Goal: Check status: Check status

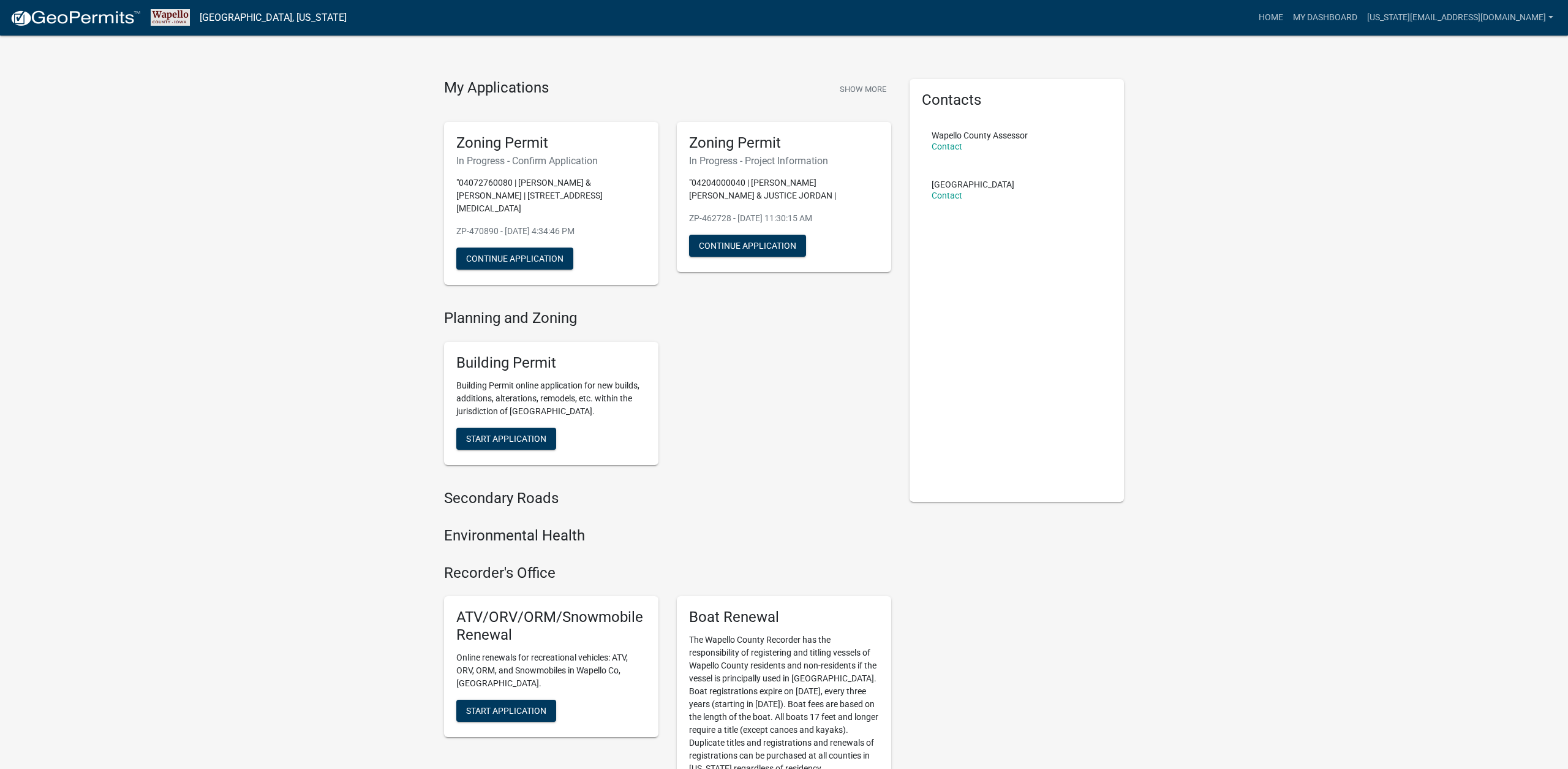
scroll to position [11, 0]
click at [867, 83] on button "Show More" at bounding box center [863, 87] width 57 height 20
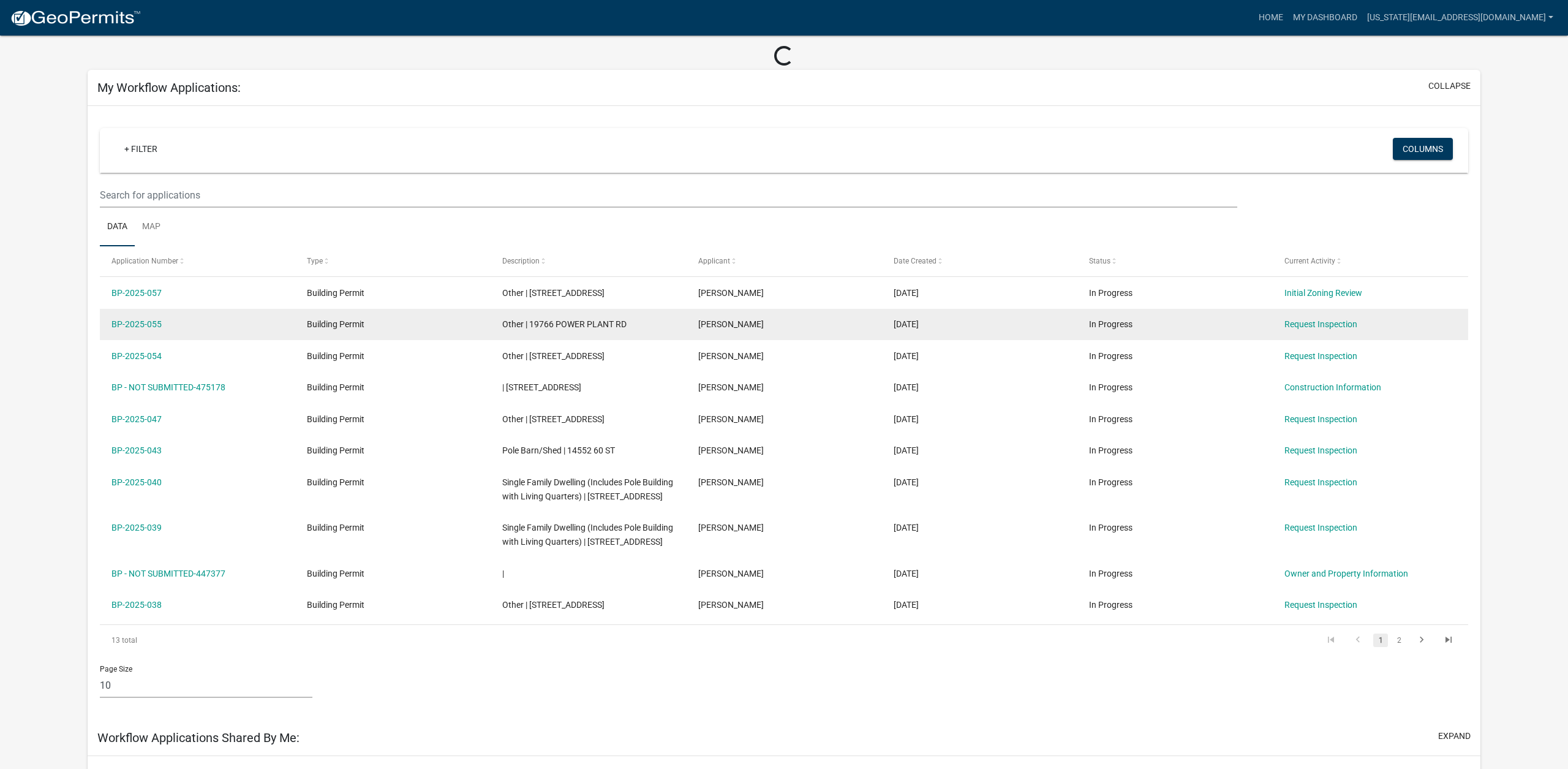
scroll to position [51, 0]
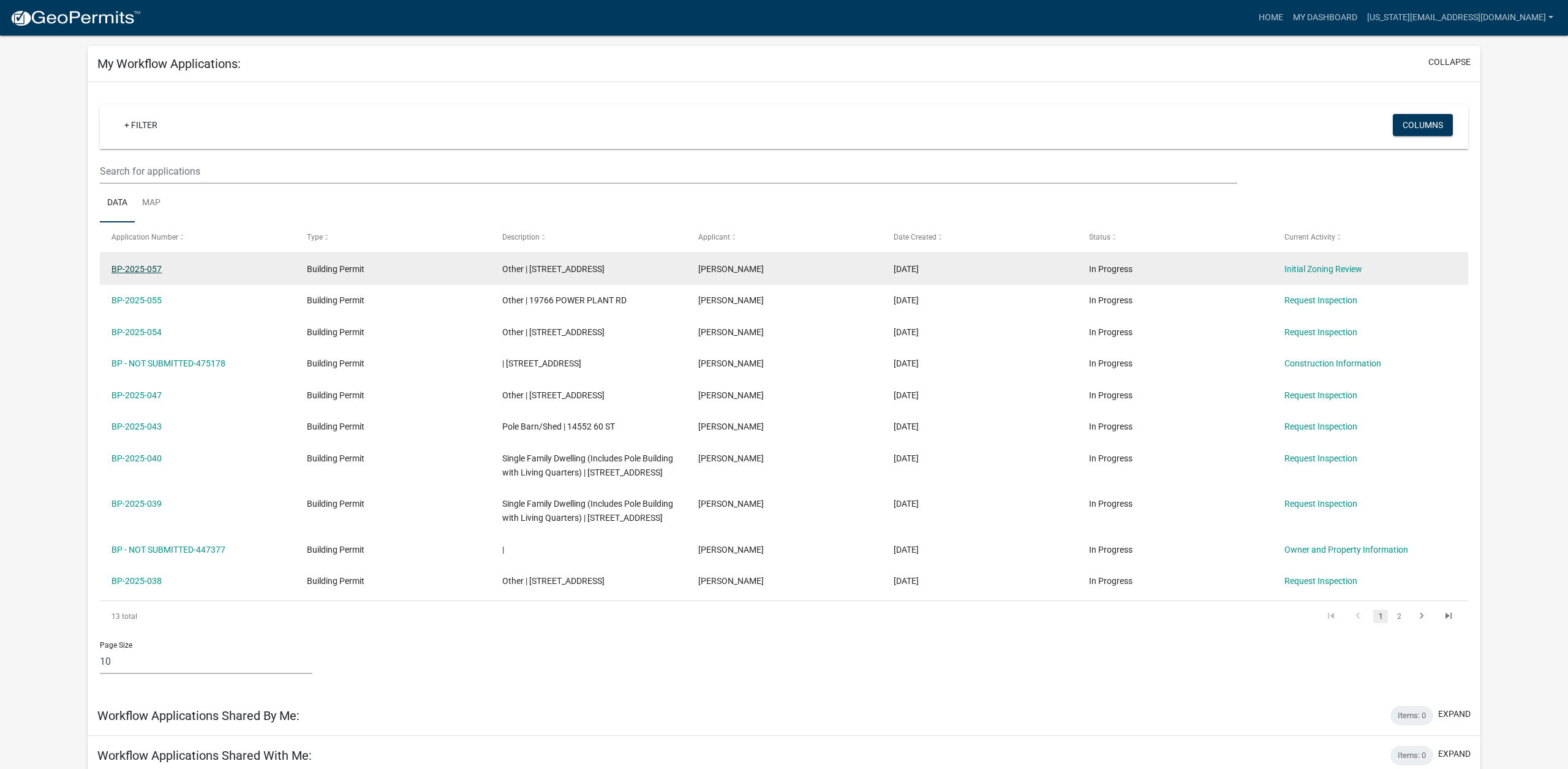
click at [142, 272] on link "BP-2025-057" at bounding box center [136, 269] width 50 height 9
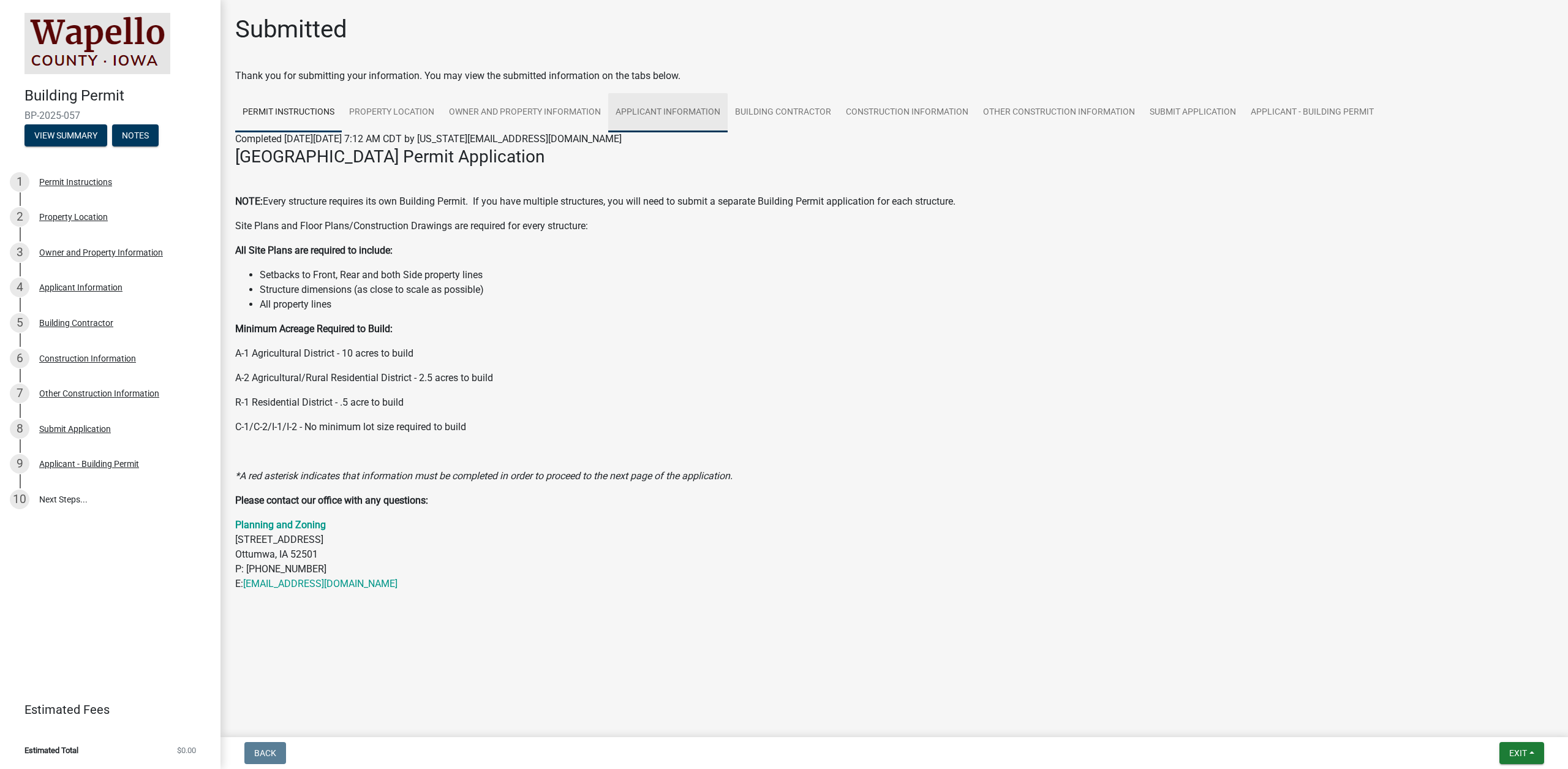
click at [683, 115] on link "Applicant Information" at bounding box center [667, 113] width 120 height 40
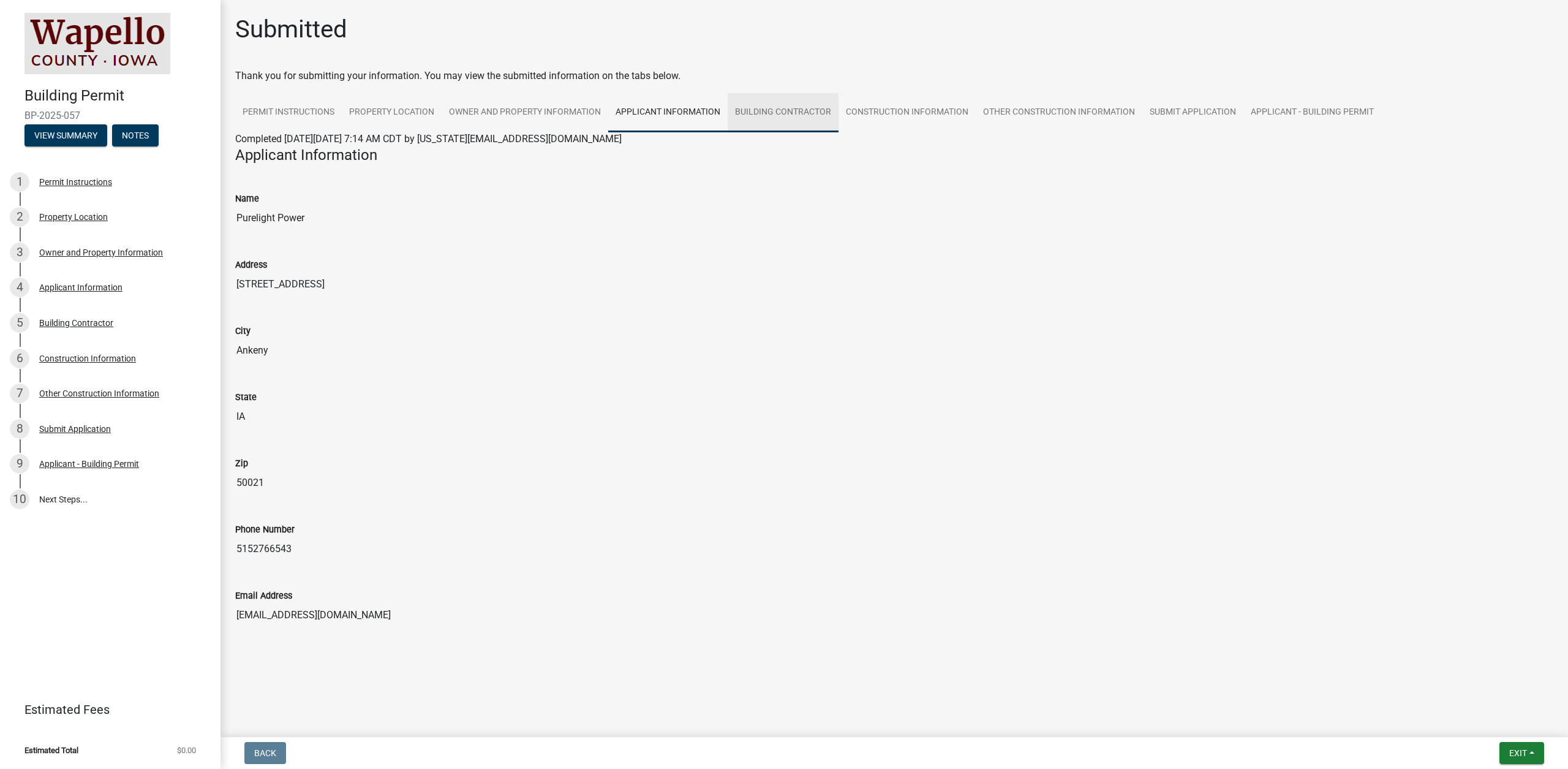
click at [760, 118] on link "Building Contractor" at bounding box center [783, 113] width 111 height 40
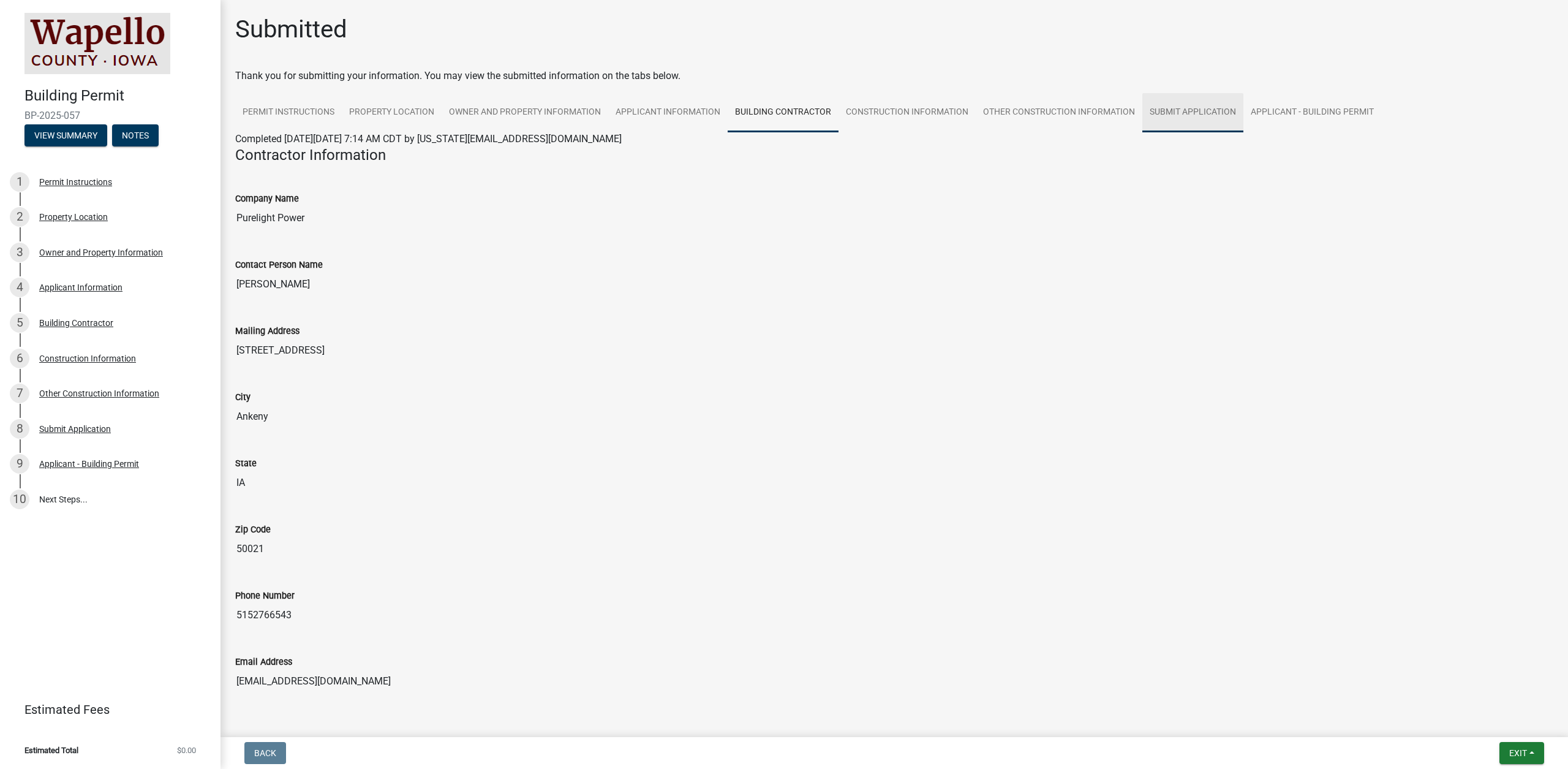
click at [1212, 116] on link "Submit Application" at bounding box center [1192, 113] width 101 height 40
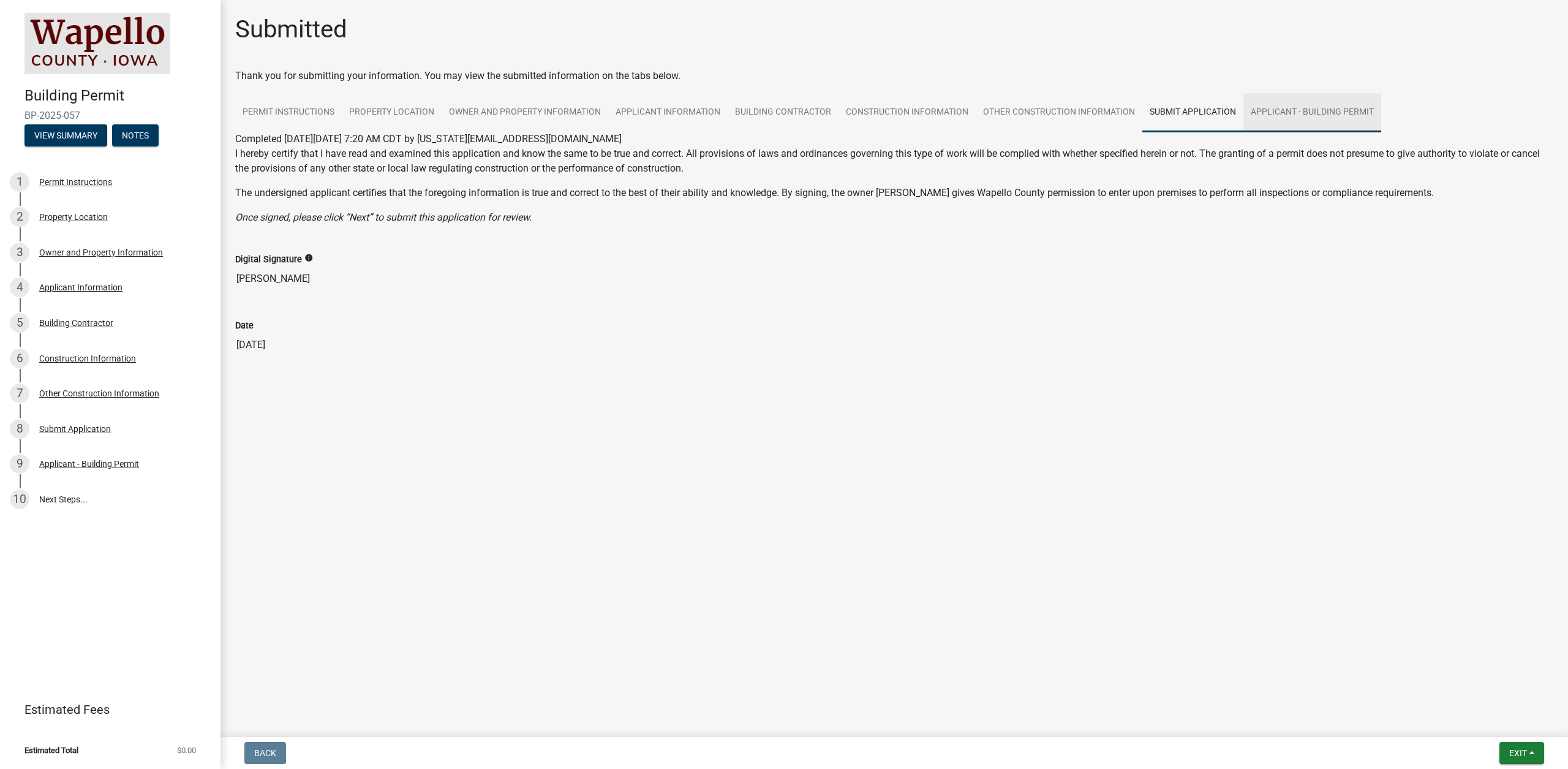
click at [1267, 111] on link "Applicant - Building Permit" at bounding box center [1312, 113] width 138 height 40
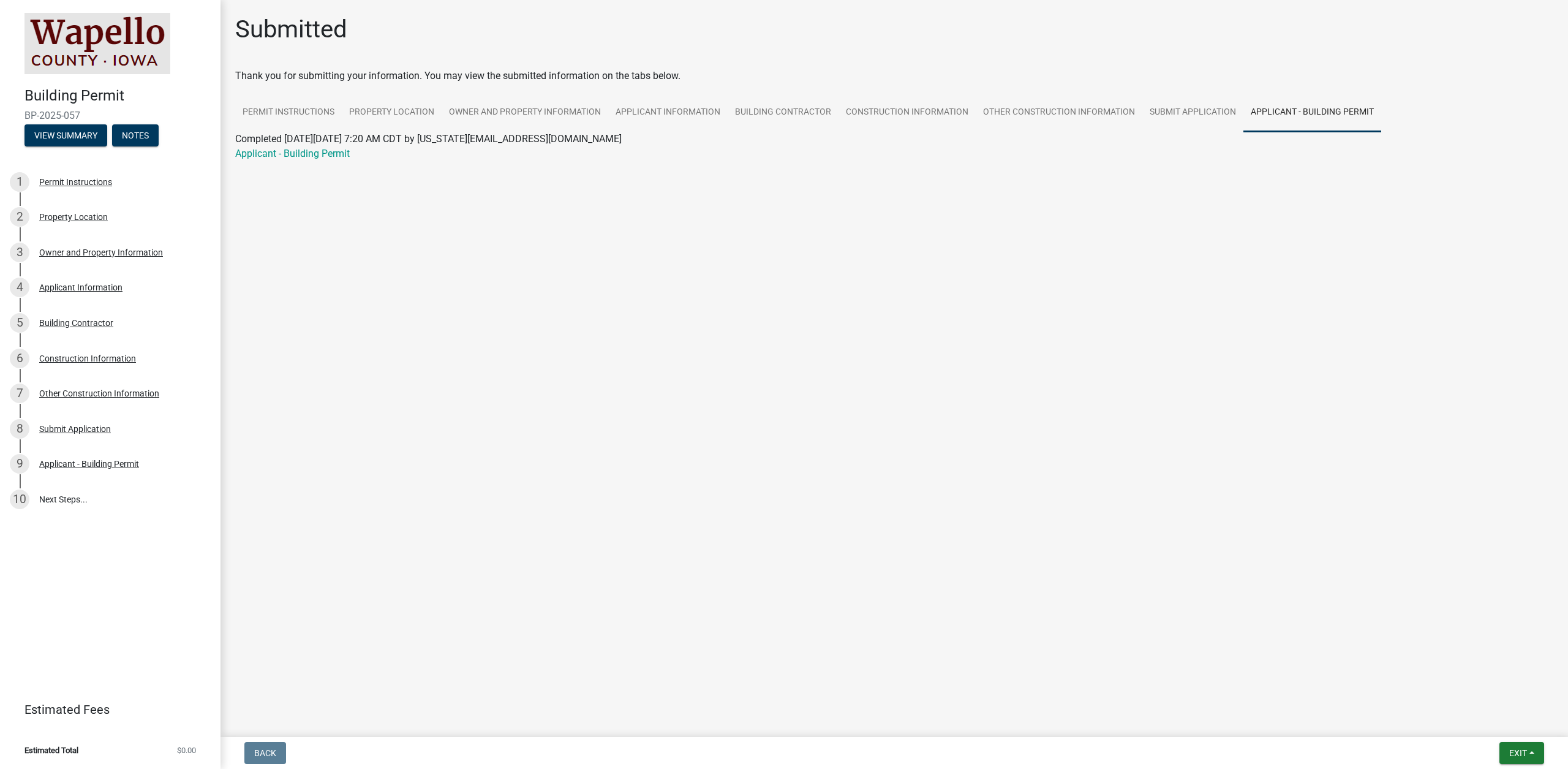
click at [302, 161] on wm-application-readonly "Permit Instructions Property Location Owner and Property Information Applicant …" at bounding box center [894, 135] width 1317 height 83
click at [302, 155] on link "Applicant - Building Permit" at bounding box center [293, 154] width 115 height 11
